Goal: Navigation & Orientation: Understand site structure

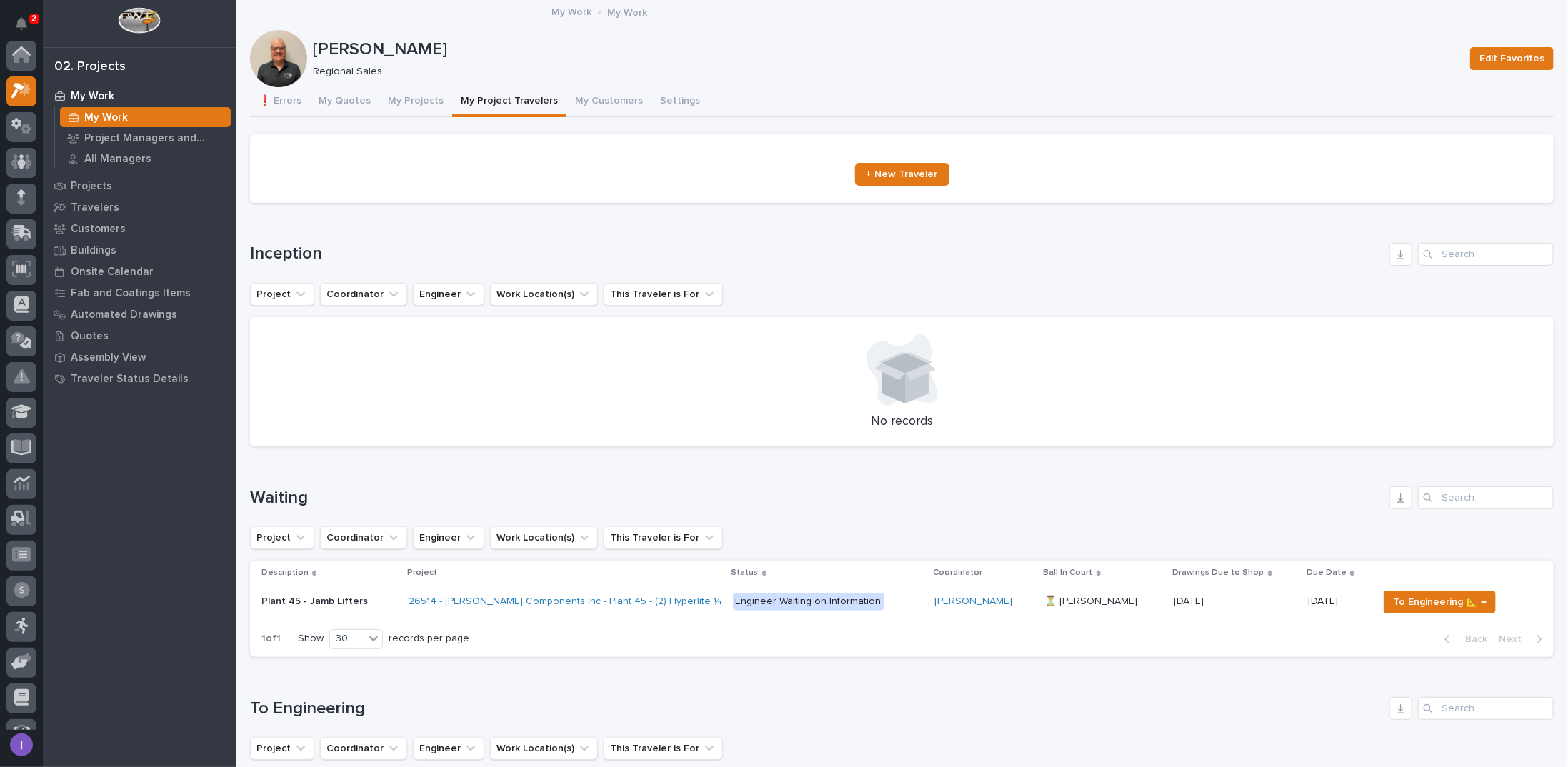
scroll to position [36, 0]
